Goal: Information Seeking & Learning: Learn about a topic

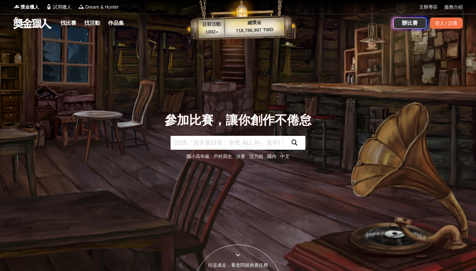
click at [231, 146] on input "text" at bounding box center [226, 143] width 112 height 14
type input "研究所"
click at [294, 143] on button "submit" at bounding box center [294, 143] width 22 height 14
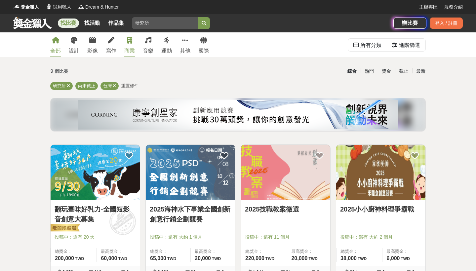
click at [134, 48] on div "商業" at bounding box center [129, 51] width 11 height 8
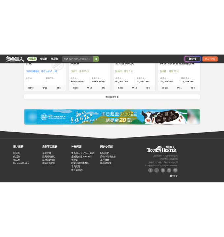
scroll to position [902, 0]
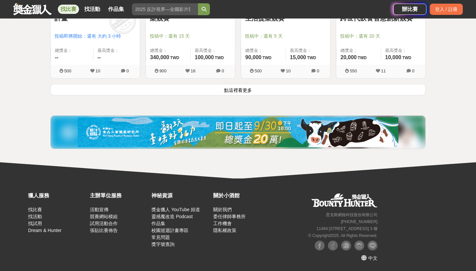
click at [196, 91] on button "點這裡看更多" at bounding box center [237, 90] width 375 height 12
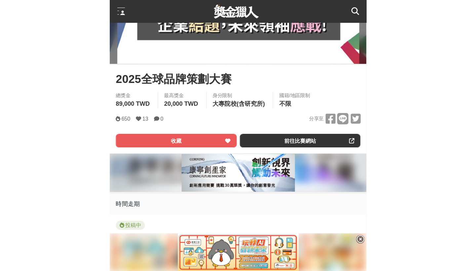
scroll to position [167, 0]
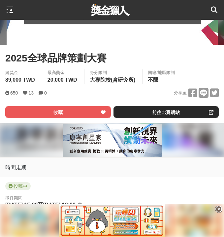
click at [159, 116] on link "前往比賽網站" at bounding box center [167, 112] width 106 height 12
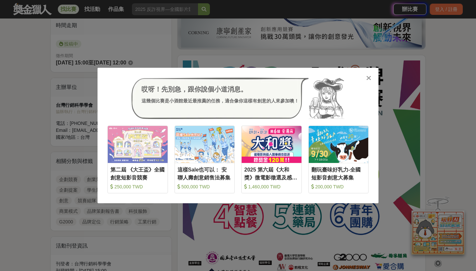
click at [224, 77] on icon at bounding box center [368, 78] width 5 height 7
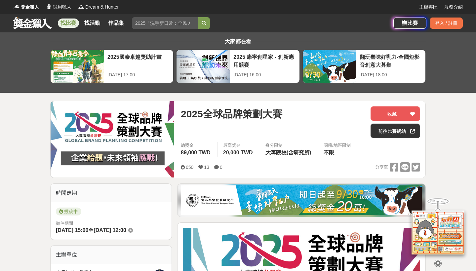
scroll to position [0, 0]
click at [48, 26] on link at bounding box center [33, 23] width 40 height 13
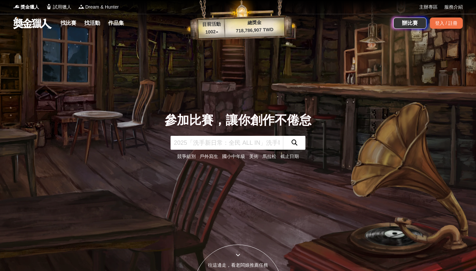
click at [224, 148] on input "text" at bounding box center [226, 143] width 112 height 14
click at [224, 144] on icon "submit" at bounding box center [294, 142] width 6 height 6
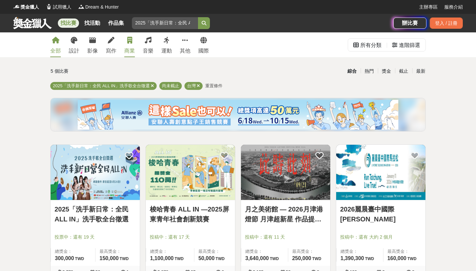
click at [129, 47] on div "商業" at bounding box center [129, 51] width 11 height 8
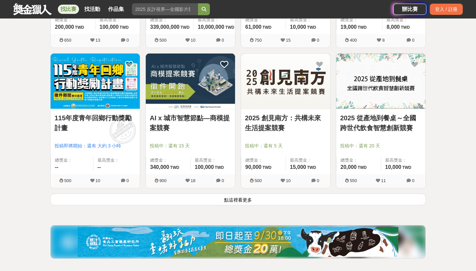
scroll to position [793, 0]
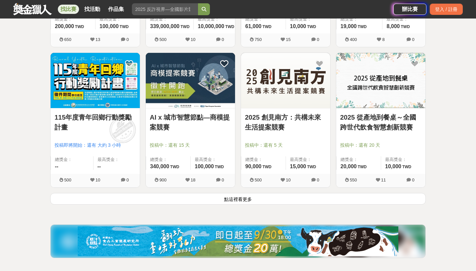
click at [182, 203] on button "點這裡看更多" at bounding box center [237, 199] width 375 height 12
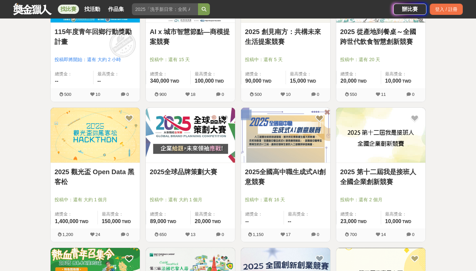
scroll to position [881, 0]
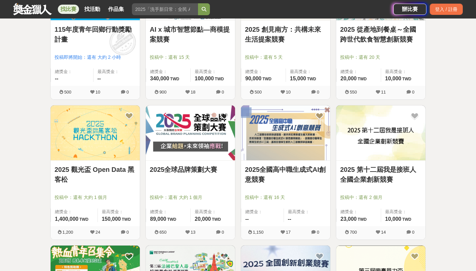
click at [224, 168] on link "2025 第十二屆我是接班人全國企業創新競賽" at bounding box center [380, 175] width 81 height 20
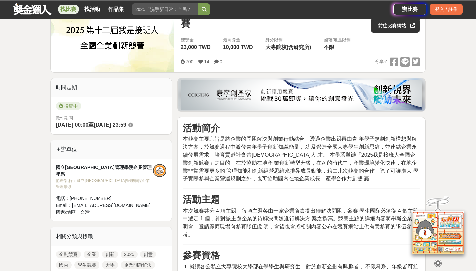
scroll to position [108, 0]
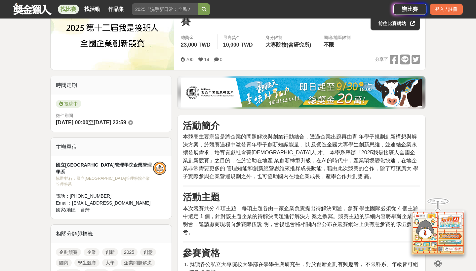
click at [224, 144] on span "本競賽主要宗旨是將企業的問題解決與創業行動結合，透過企業出題再由青 年學子規劃創新構想與解決方案，於競賽過程中激發青年學子創新知識能量，以 及營造全國大專學生…" at bounding box center [301, 156] width 236 height 45
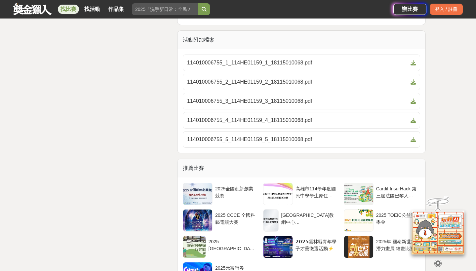
scroll to position [1043, 0]
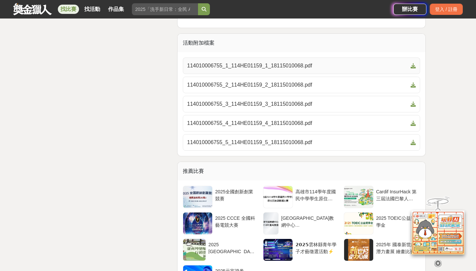
click at [224, 68] on span "114010006755_1_114HE01159_1_18115010068.pdf" at bounding box center [297, 66] width 221 height 8
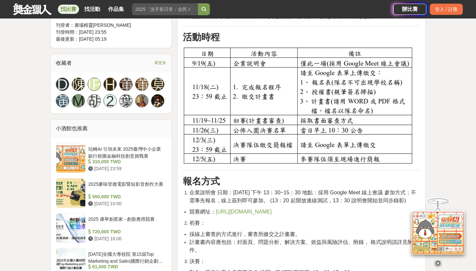
scroll to position [419, 0]
click at [224, 124] on img at bounding box center [298, 106] width 230 height 118
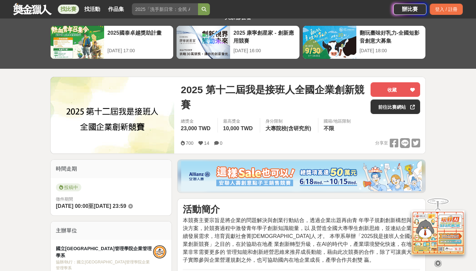
scroll to position [38, 0]
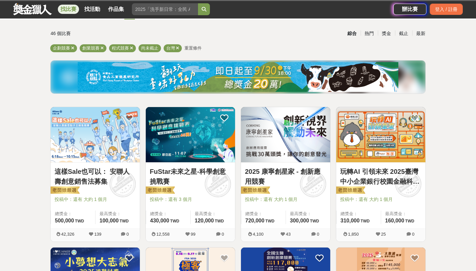
scroll to position [881, 0]
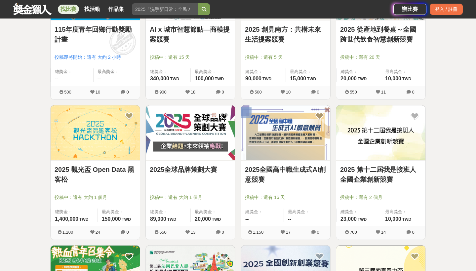
click at [213, 171] on link "2025全球品牌策劃大賽" at bounding box center [190, 170] width 81 height 10
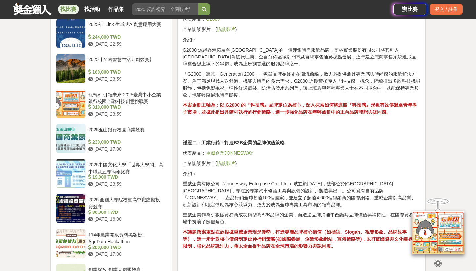
scroll to position [657, 0]
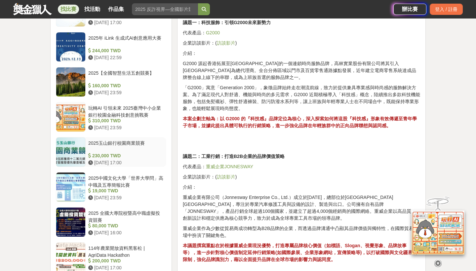
click at [124, 148] on div "2025玉山銀行校園商業競賽" at bounding box center [125, 146] width 75 height 13
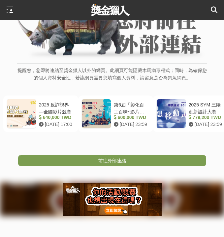
scroll to position [71, 0]
